Goal: Task Accomplishment & Management: Manage account settings

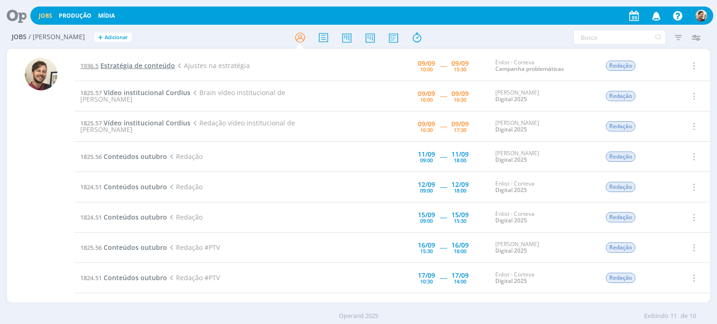
click at [155, 65] on span "Estratégia de conteúdo" at bounding box center [137, 65] width 75 height 9
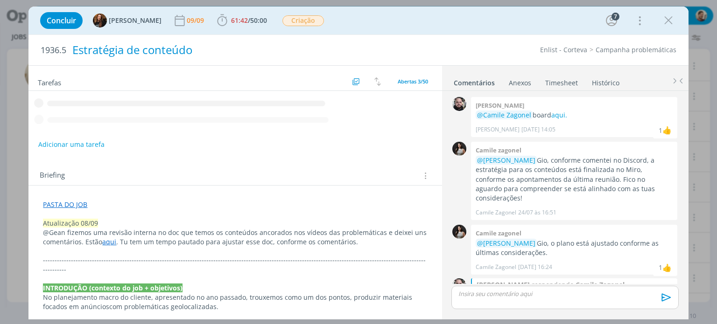
scroll to position [534, 0]
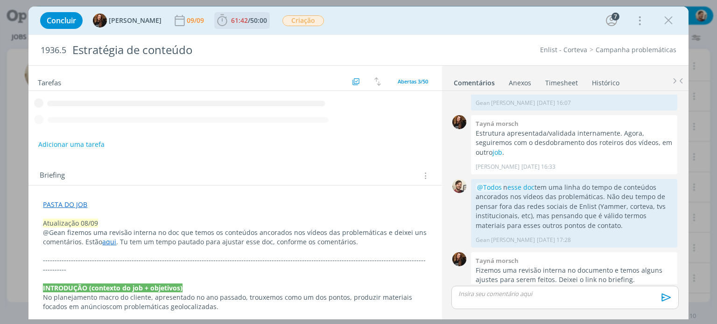
click at [248, 24] on span "/" at bounding box center [249, 20] width 2 height 9
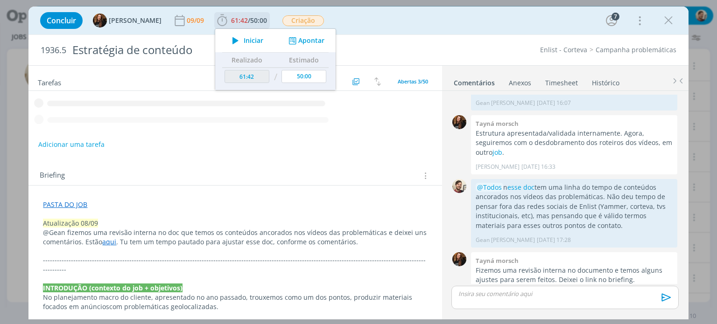
click at [246, 42] on span "Iniciar" at bounding box center [254, 40] width 20 height 7
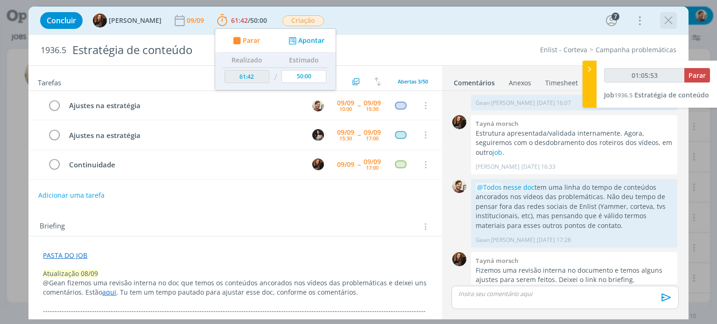
click at [666, 19] on icon "dialog" at bounding box center [668, 21] width 14 height 14
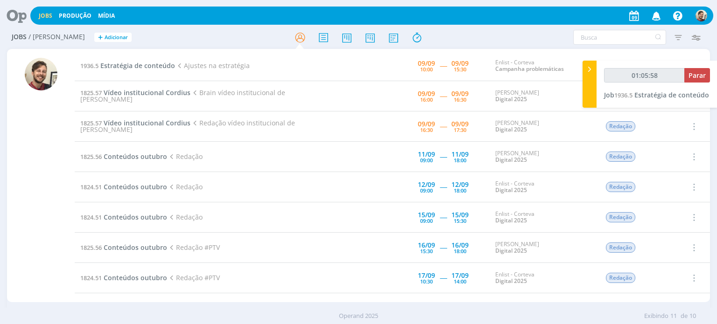
type input "01:05:59"
click at [587, 95] on div at bounding box center [590, 84] width 14 height 47
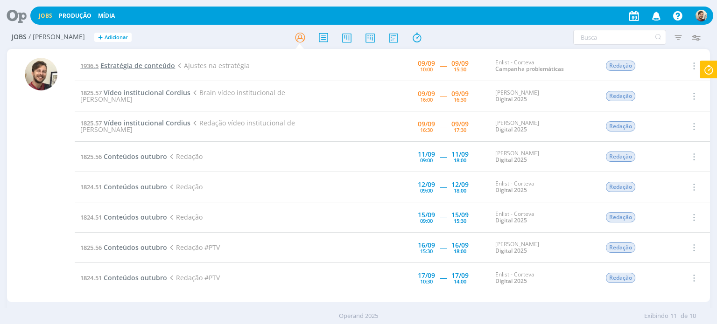
click at [141, 68] on span "Estratégia de conteúdo" at bounding box center [137, 65] width 75 height 9
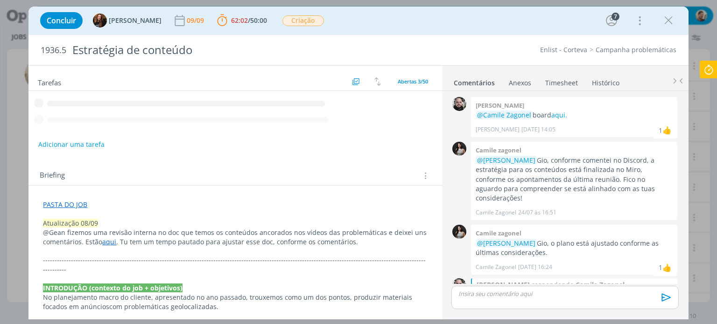
scroll to position [534, 0]
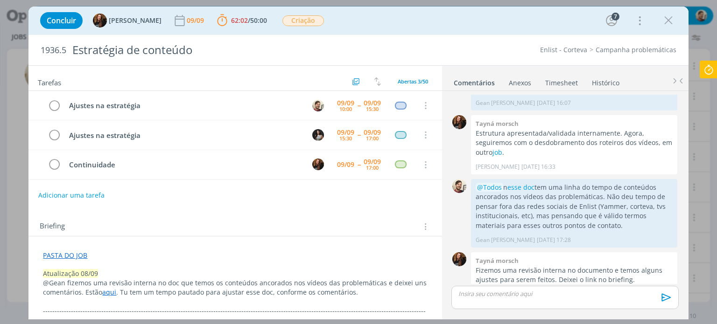
click at [527, 300] on div "dialog" at bounding box center [564, 297] width 227 height 23
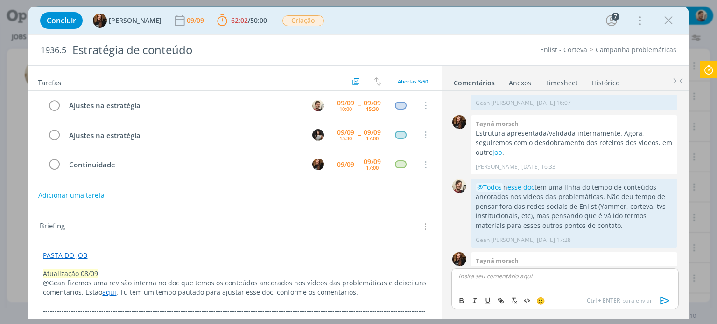
scroll to position [553, 0]
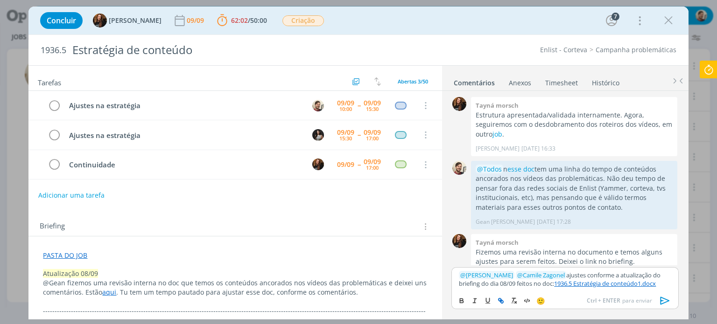
click at [666, 301] on icon "dialog" at bounding box center [665, 301] width 14 height 14
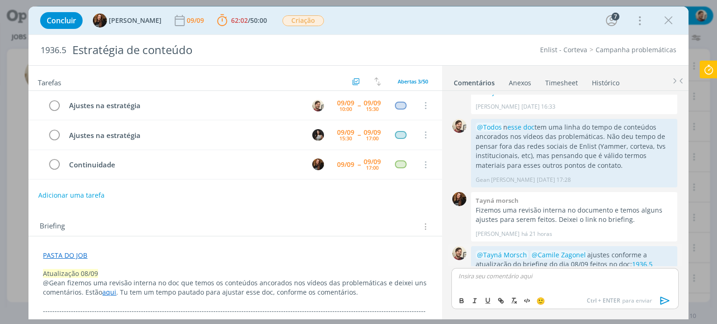
scroll to position [607, 0]
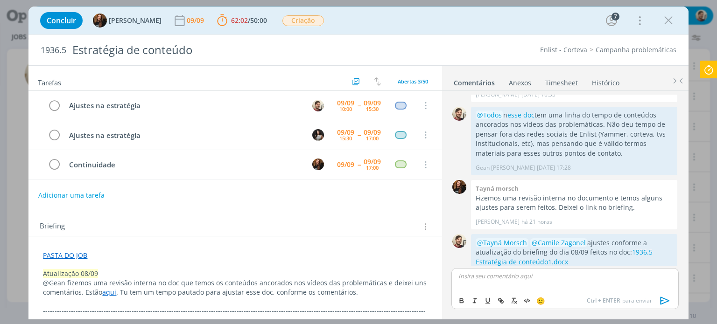
click at [711, 70] on icon at bounding box center [708, 70] width 17 height 18
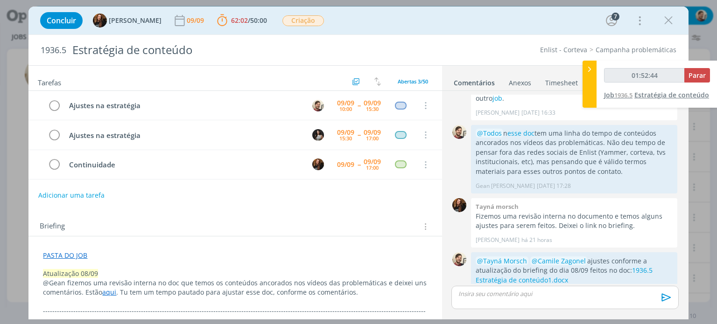
type input "01:52:45"
click at [591, 86] on div at bounding box center [590, 84] width 14 height 47
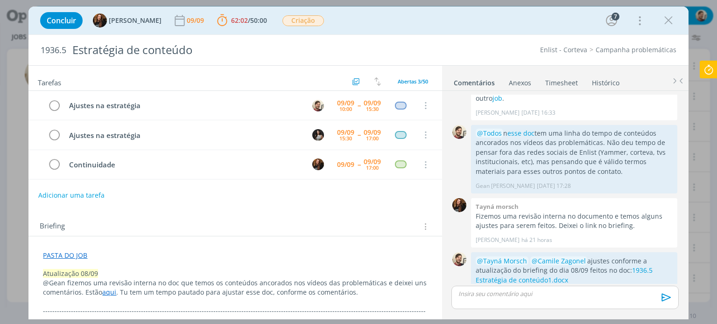
click at [670, 19] on icon "dialog" at bounding box center [668, 21] width 14 height 14
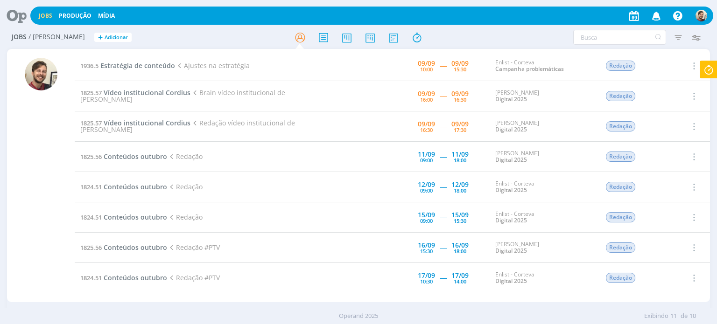
click at [19, 17] on icon at bounding box center [13, 16] width 19 height 18
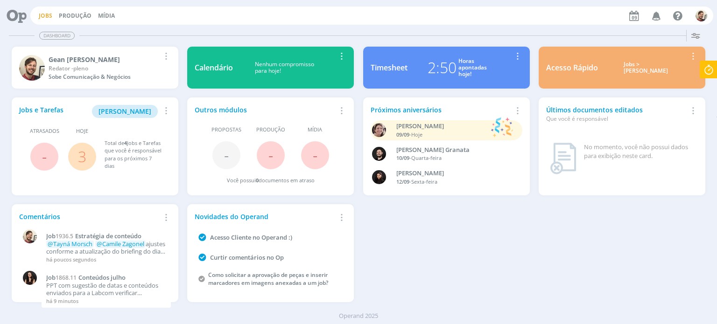
click at [44, 17] on link "Jobs" at bounding box center [46, 16] width 14 height 8
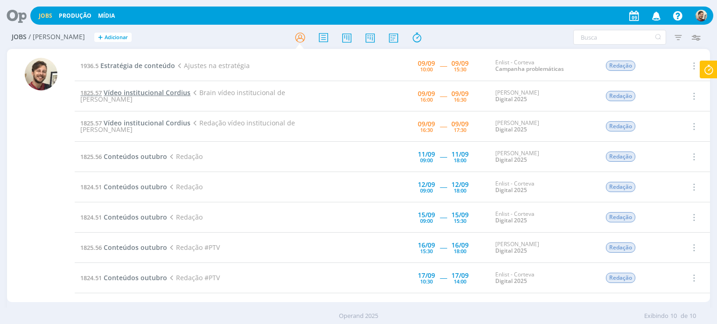
click at [150, 94] on span "Vídeo institucional Cordius" at bounding box center [147, 92] width 87 height 9
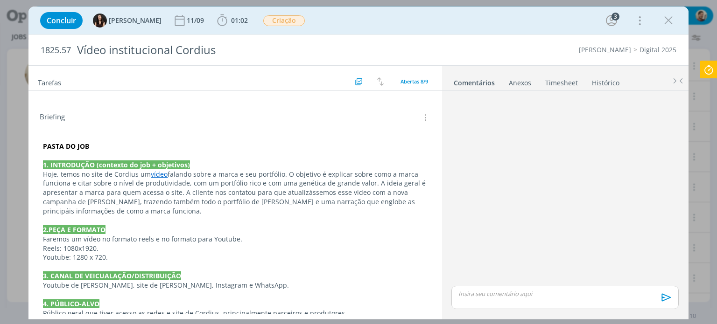
scroll to position [140, 0]
click at [153, 174] on link "vídeo" at bounding box center [159, 173] width 17 height 9
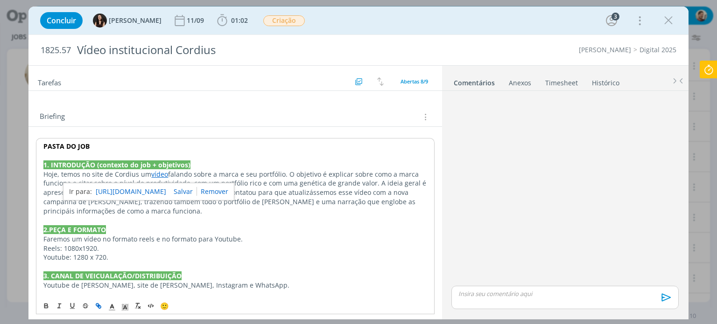
click at [161, 190] on link "[URL][DOMAIN_NAME]" at bounding box center [131, 192] width 70 height 12
click at [288, 183] on p "Hoje, temos no site de [PERSON_NAME] um vídeo falando sobre a marca e seu portf…" at bounding box center [234, 193] width 383 height 46
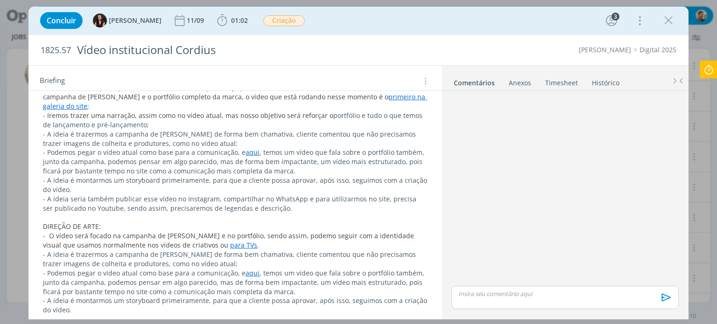
scroll to position [467, 0]
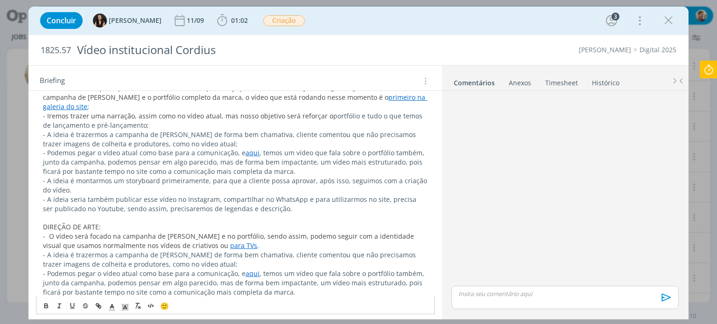
click at [251, 148] on link "aqui" at bounding box center [253, 152] width 14 height 9
click at [256, 161] on link "[URL][DOMAIN_NAME]" at bounding box center [220, 162] width 70 height 12
click at [306, 148] on p "- Podemos pegar o vídeo atual como base para a comunicação, e aqui , temos um v…" at bounding box center [235, 162] width 384 height 28
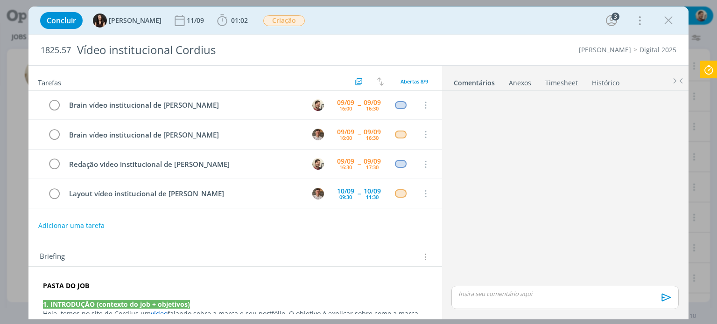
scroll to position [0, 0]
click at [668, 20] on icon "dialog" at bounding box center [668, 21] width 14 height 14
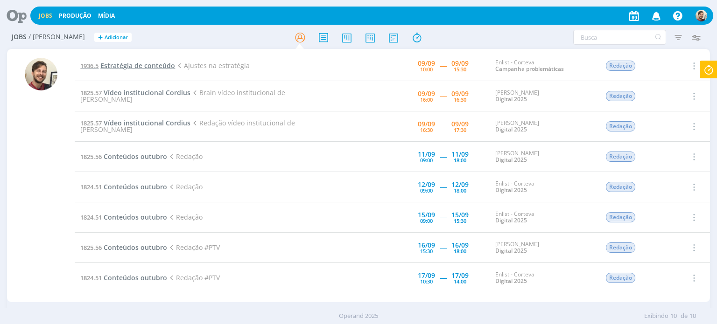
click at [151, 69] on span "Estratégia de conteúdo" at bounding box center [137, 65] width 75 height 9
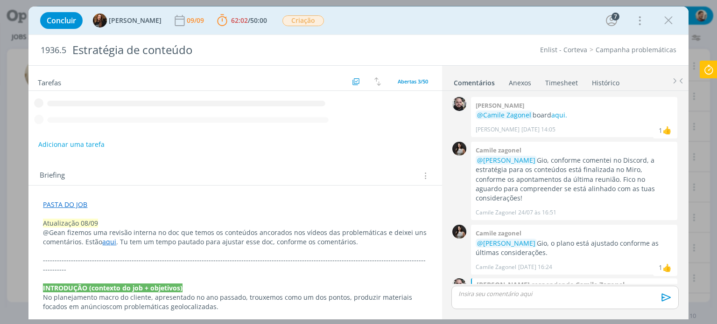
scroll to position [589, 0]
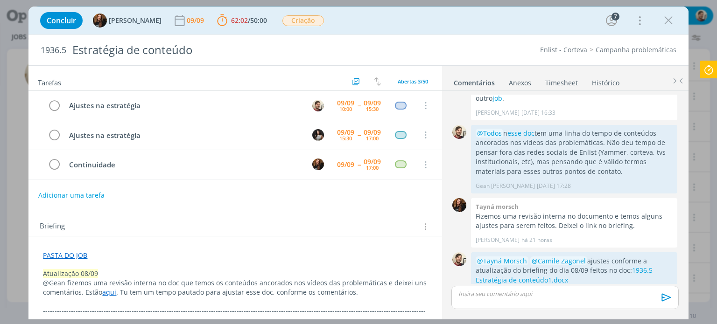
click at [717, 67] on icon at bounding box center [708, 70] width 17 height 18
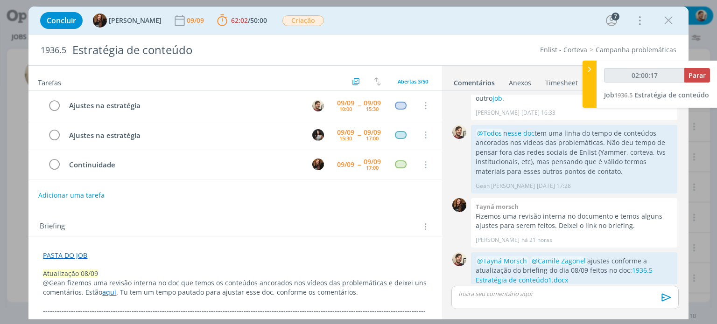
type input "02:00:18"
click at [696, 78] on span "Parar" at bounding box center [697, 75] width 17 height 9
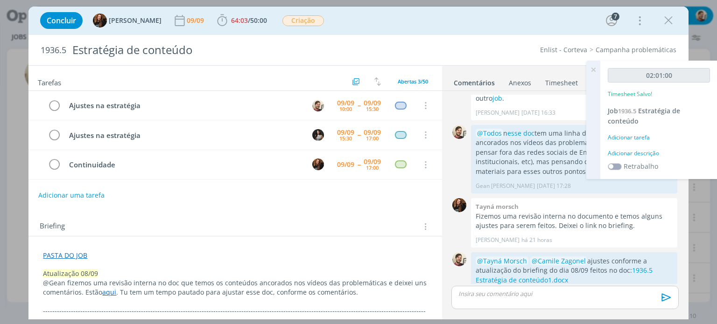
click at [637, 154] on div "Adicionar descrição" at bounding box center [659, 153] width 102 height 8
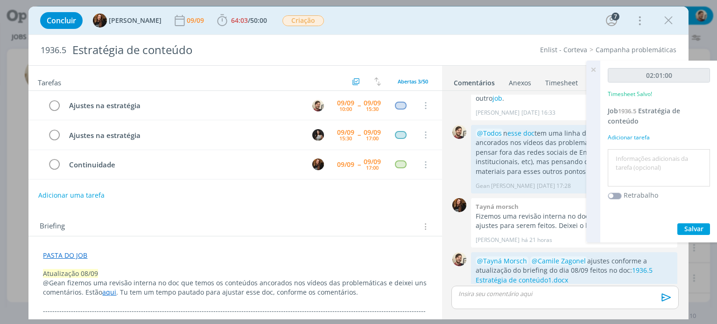
click at [639, 155] on textarea at bounding box center [659, 168] width 98 height 33
type textarea "redação"
click at [698, 234] on button "Salvar" at bounding box center [693, 230] width 33 height 12
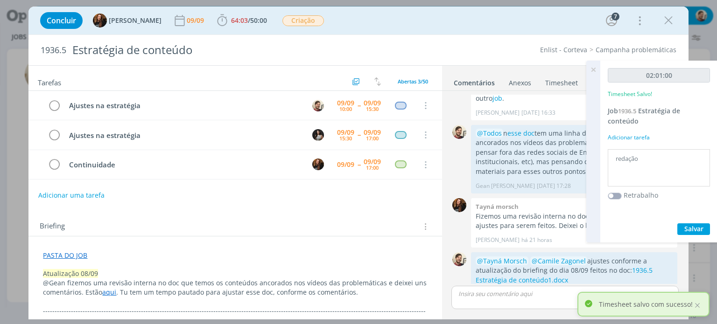
click at [593, 70] on icon at bounding box center [593, 70] width 17 height 18
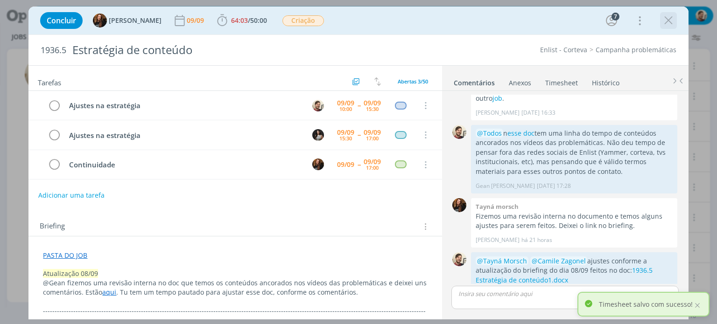
click at [662, 23] on icon "dialog" at bounding box center [668, 21] width 14 height 14
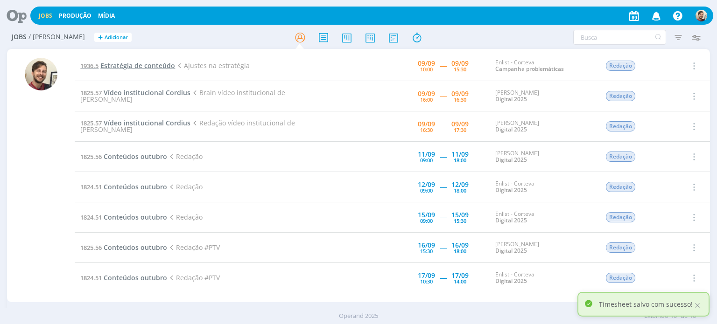
click at [149, 67] on span "Estratégia de conteúdo" at bounding box center [137, 65] width 75 height 9
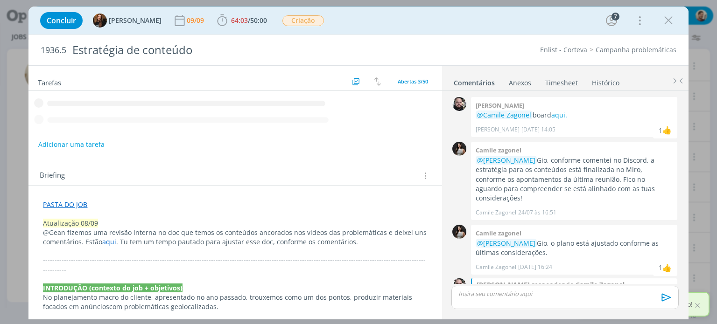
scroll to position [589, 0]
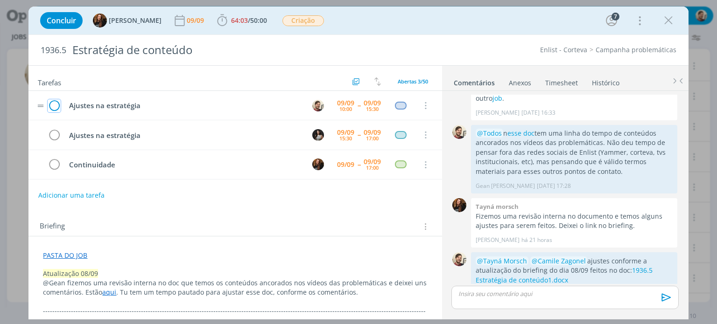
click at [54, 105] on icon "dialog" at bounding box center [54, 106] width 13 height 14
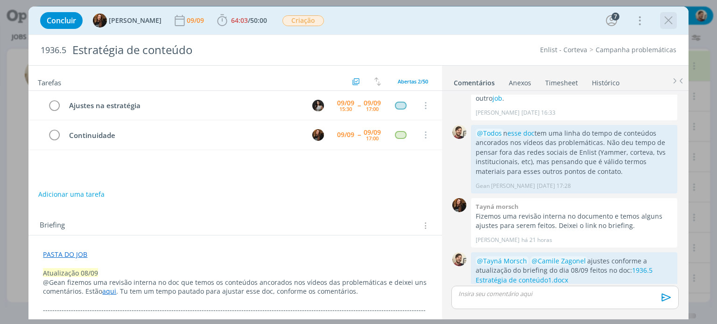
click at [667, 21] on icon "dialog" at bounding box center [668, 21] width 14 height 14
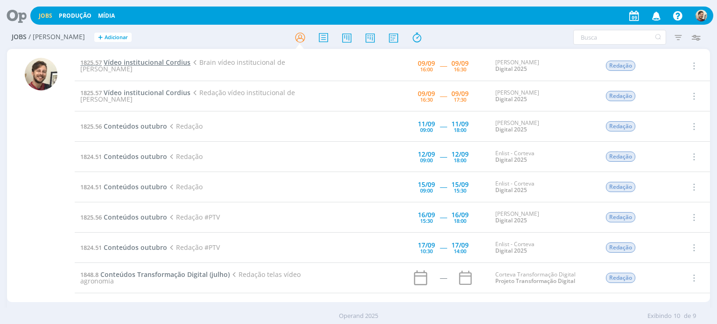
click at [165, 65] on span "Vídeo institucional Cordius" at bounding box center [147, 62] width 87 height 9
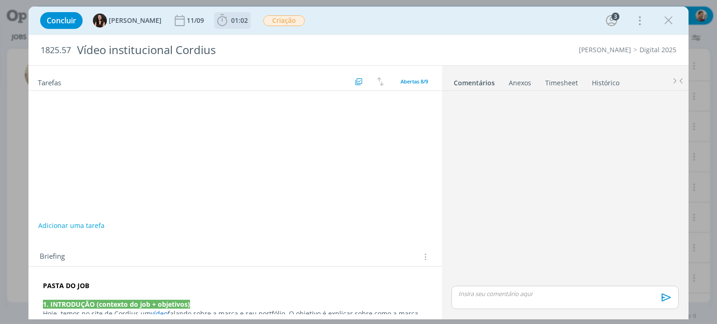
click at [228, 26] on span "01:02" at bounding box center [232, 21] width 35 height 14
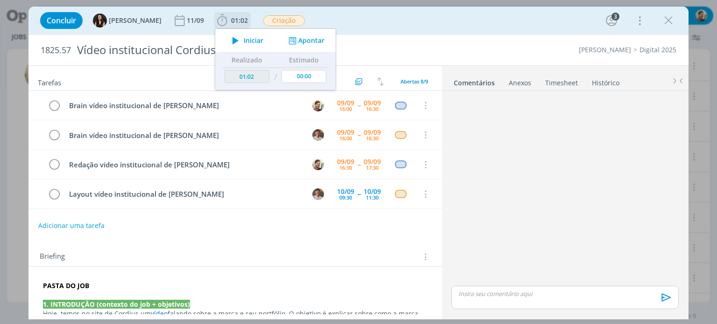
click at [244, 41] on span "Iniciar" at bounding box center [254, 40] width 20 height 7
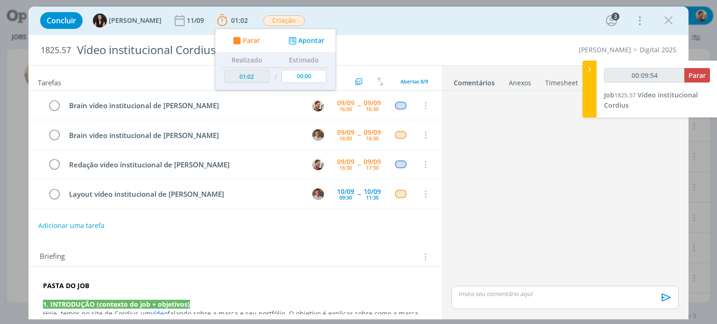
click at [70, 286] on strong "PASTA DO JOB" at bounding box center [66, 285] width 46 height 9
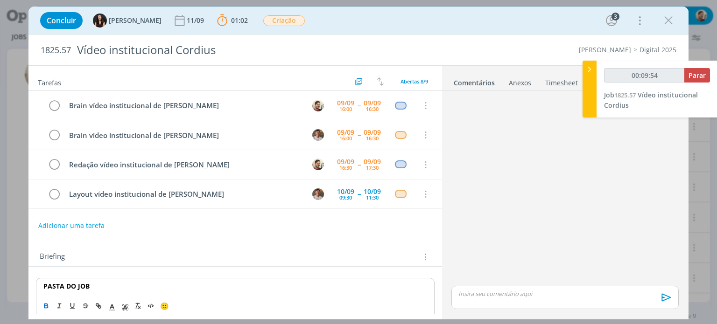
click at [77, 286] on strong "PASTA DO JOB" at bounding box center [66, 286] width 46 height 9
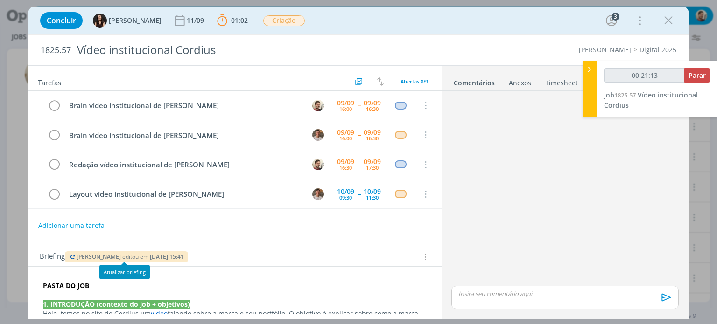
click at [72, 254] on button "[PERSON_NAME] editou em [DATE] 15:41" at bounding box center [127, 257] width 116 height 7
click at [78, 285] on strong "PASTA DO JOB" at bounding box center [66, 285] width 46 height 9
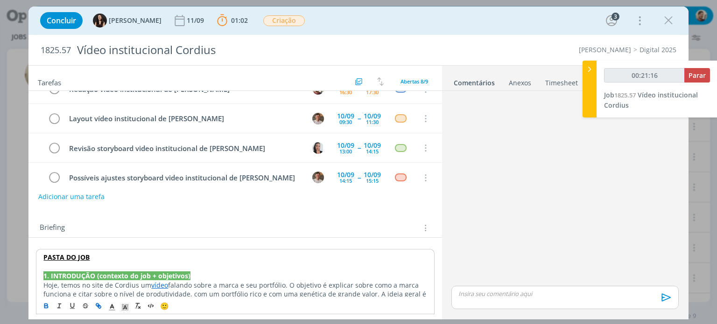
scroll to position [47, 0]
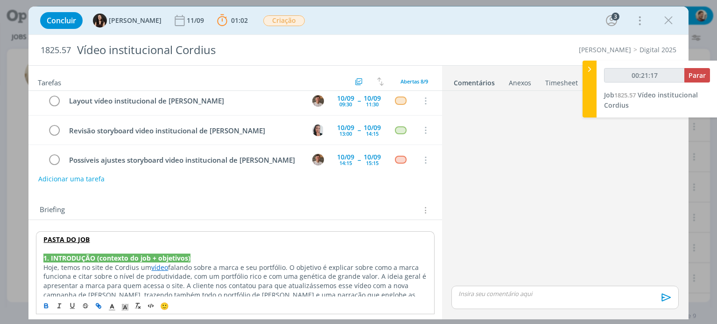
click at [77, 237] on strong "PASTA DO JOB" at bounding box center [66, 239] width 46 height 9
click at [83, 255] on link "[URL][DOMAIN_NAME]" at bounding box center [104, 258] width 70 height 12
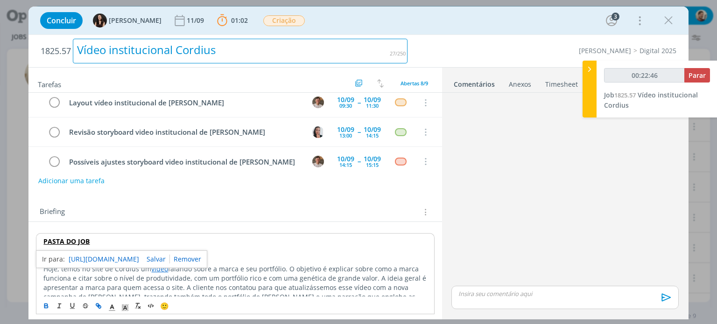
click at [137, 46] on div "Vídeo institucional Cordius" at bounding box center [240, 51] width 335 height 25
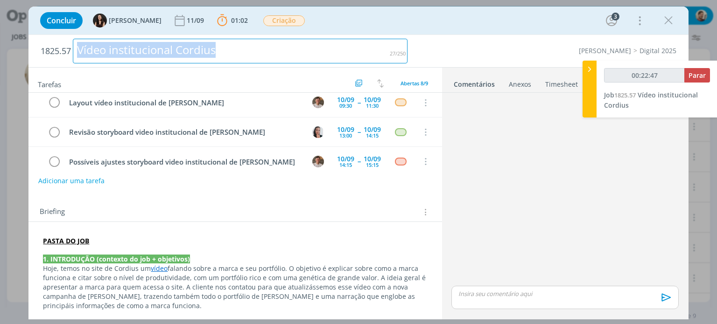
drag, startPoint x: 250, startPoint y: 49, endPoint x: 27, endPoint y: 46, distance: 223.2
click at [27, 46] on div "Concluir [PERSON_NAME] [DATE] 01:02 Parar Apontar Data * [DATE] Horas * 00:00 T…" at bounding box center [358, 162] width 717 height 324
copy div "Vídeo institucional Cordius"
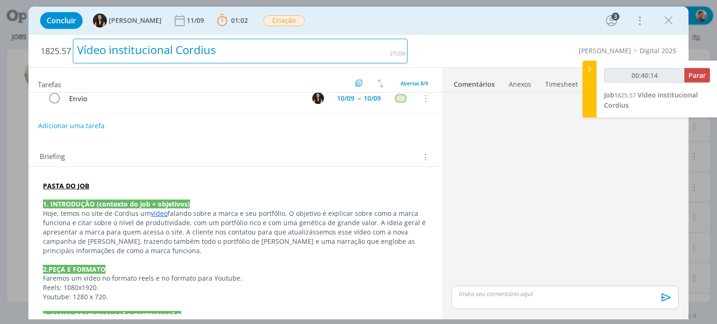
scroll to position [140, 0]
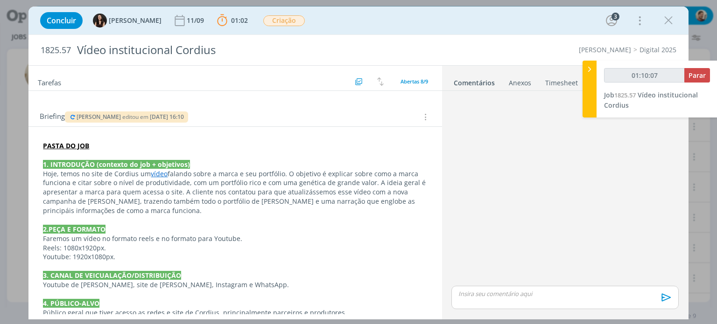
type input "01:11:07"
